Goal: Navigation & Orientation: Understand site structure

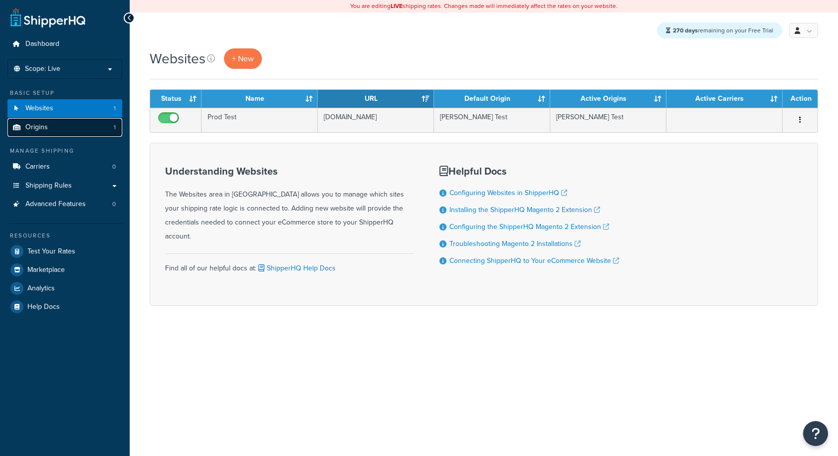
click at [55, 127] on link "Origins 1" at bounding box center [64, 127] width 115 height 18
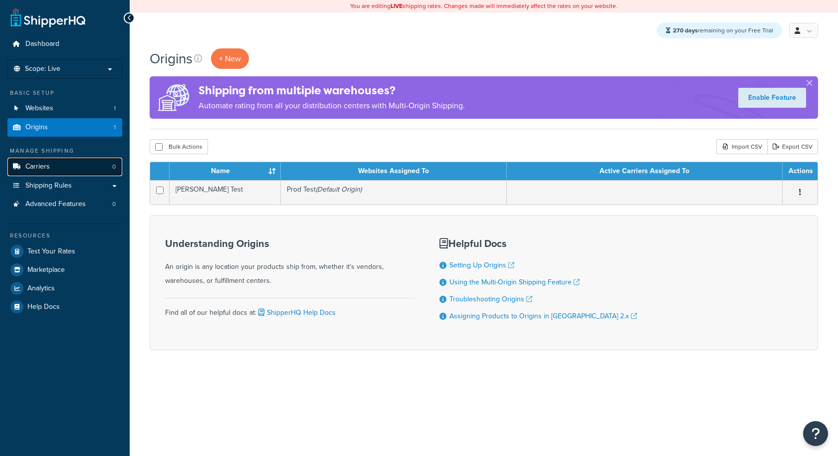
click at [50, 170] on link "Carriers 0" at bounding box center [64, 167] width 115 height 18
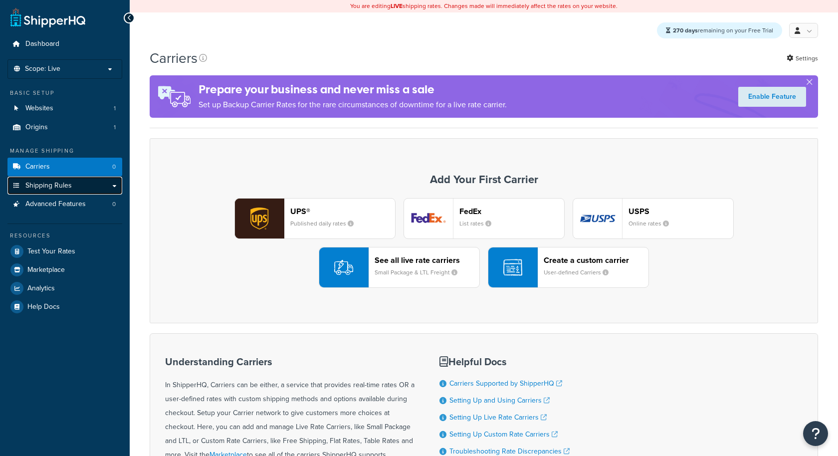
click at [50, 191] on link "Shipping Rules" at bounding box center [64, 186] width 115 height 18
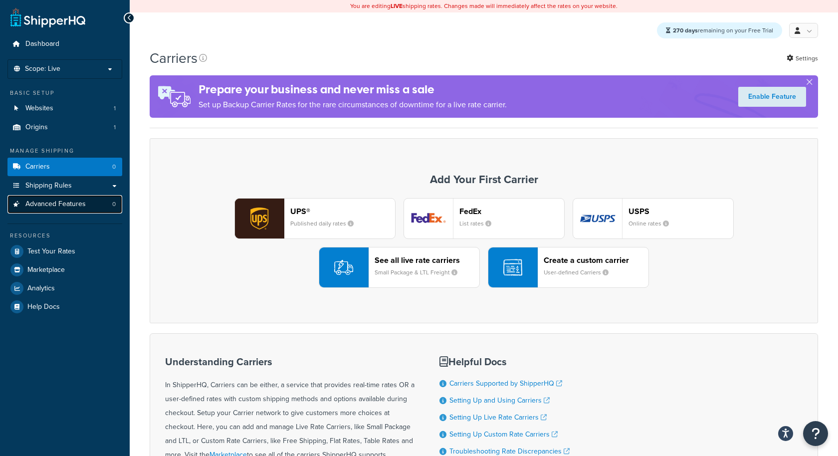
click at [50, 202] on span "Advanced Features" at bounding box center [55, 204] width 60 height 8
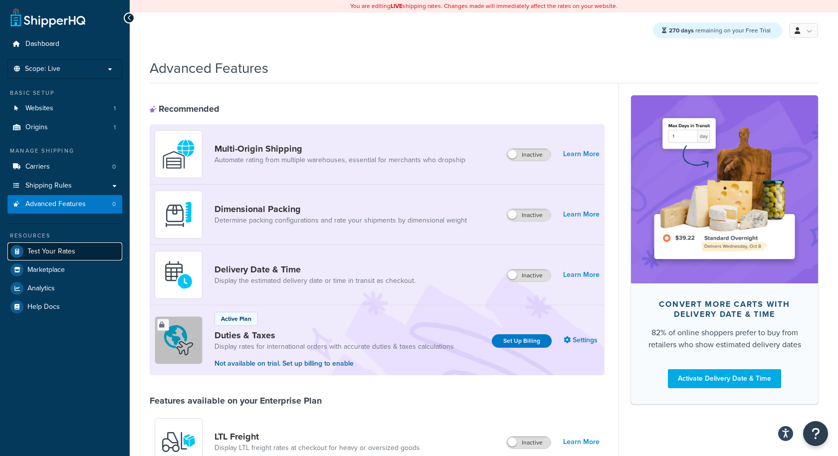
click at [51, 250] on span "Test Your Rates" at bounding box center [51, 251] width 48 height 8
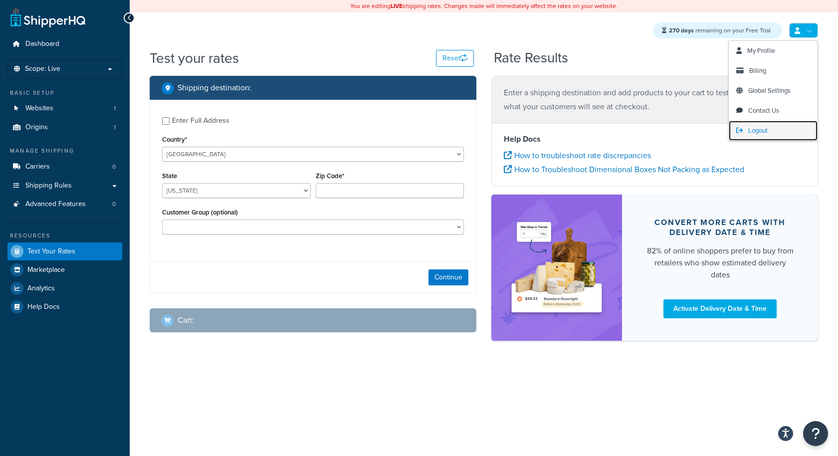
click at [752, 132] on span "Logout" at bounding box center [757, 130] width 19 height 9
